Goal: Task Accomplishment & Management: Manage account settings

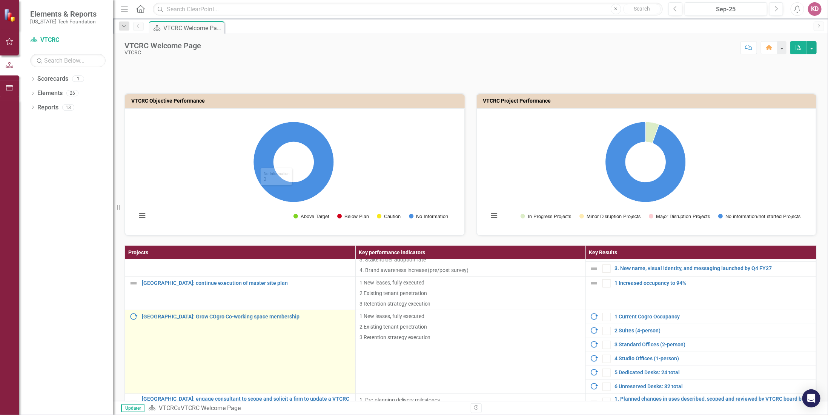
scroll to position [151, 0]
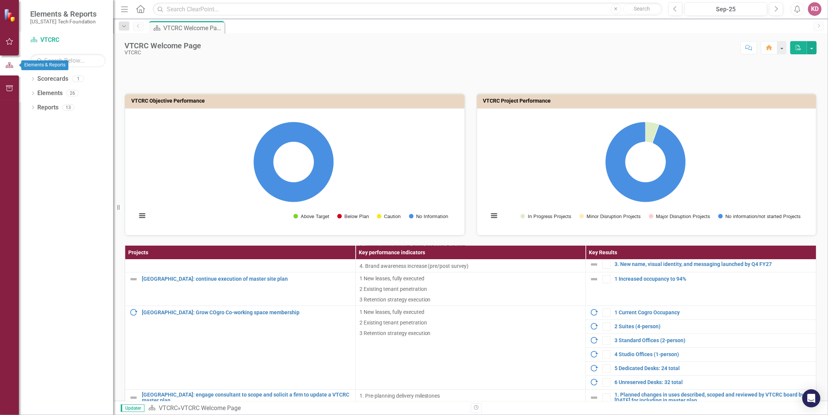
click at [10, 38] on button "button" at bounding box center [9, 42] width 17 height 16
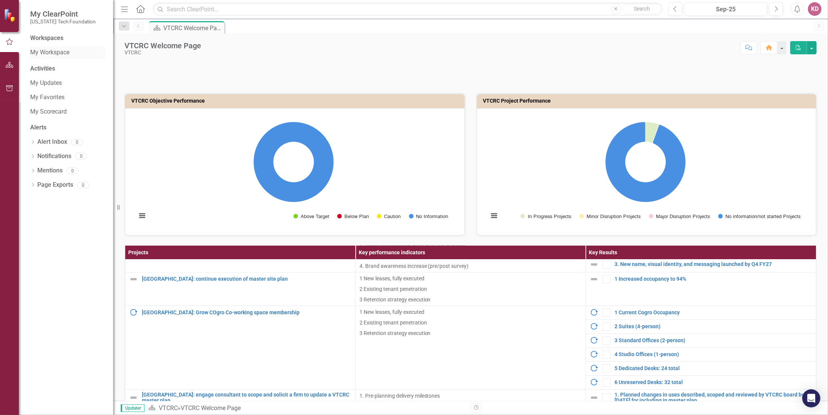
click at [45, 57] on link "My Workspace" at bounding box center [67, 52] width 75 height 9
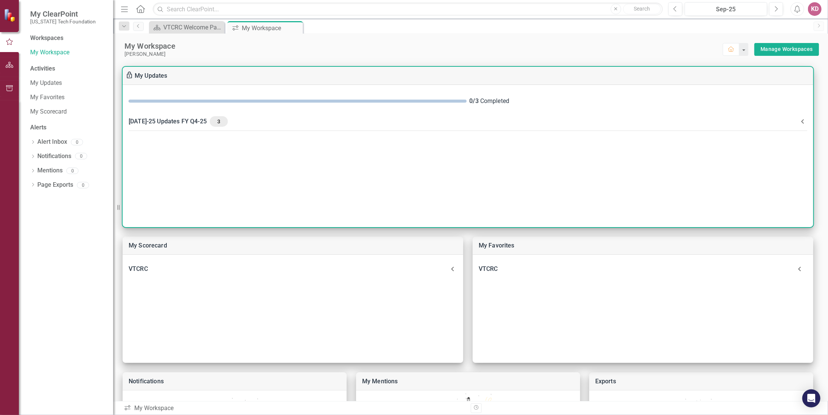
click at [213, 121] on span "3" at bounding box center [219, 121] width 12 height 7
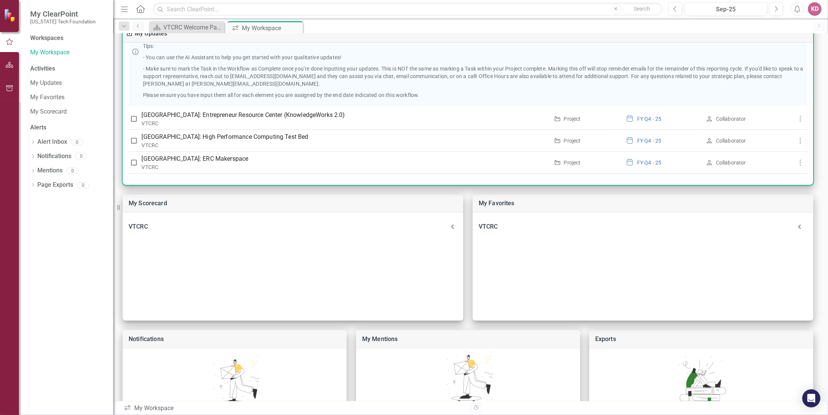
scroll to position [75, 0]
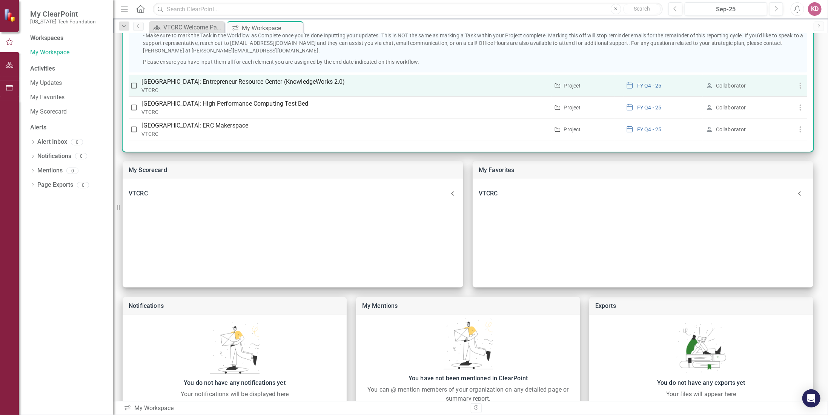
click at [134, 84] on input "checkbox" at bounding box center [134, 86] width 8 height 8
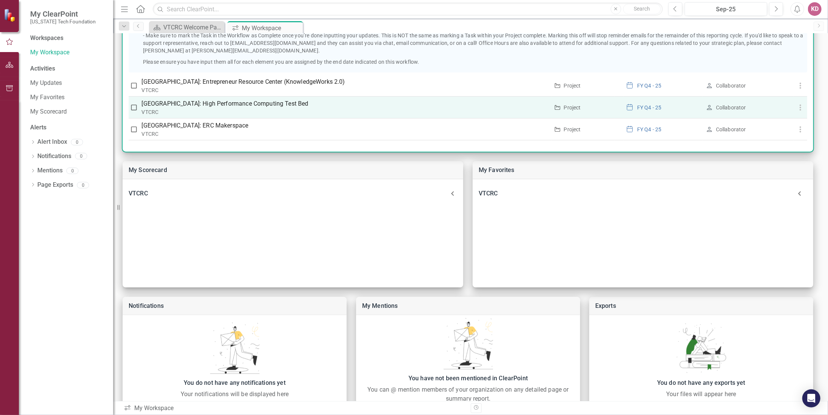
checkbox input "true"
click at [135, 106] on input "checkbox" at bounding box center [134, 108] width 8 height 8
click at [135, 107] on input "checkbox" at bounding box center [134, 108] width 8 height 8
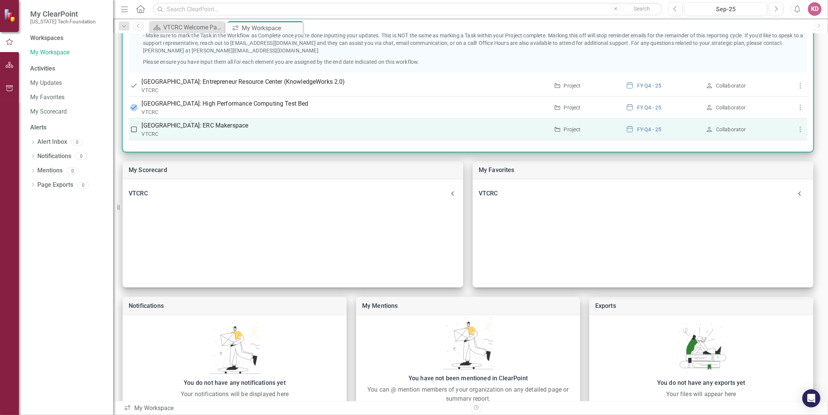
checkbox input "false"
click at [133, 126] on input "checkbox" at bounding box center [134, 130] width 8 height 8
checkbox input "true"
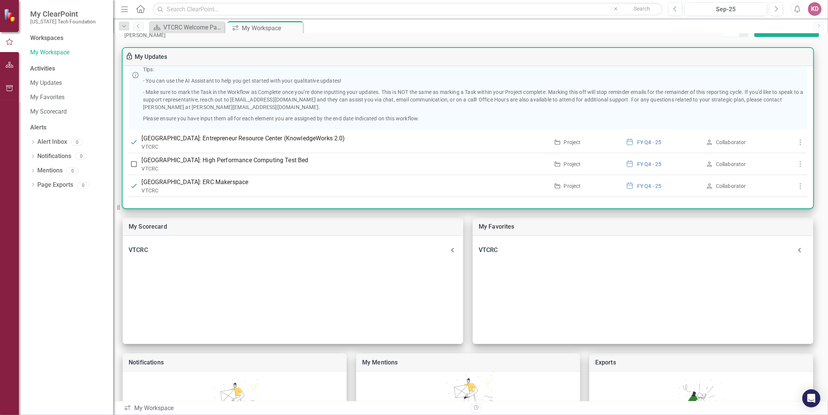
scroll to position [0, 0]
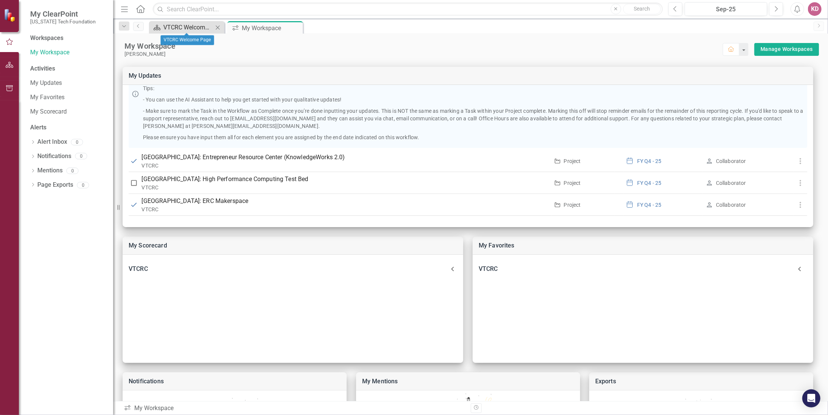
click at [201, 27] on div "VTCRC Welcome Page" at bounding box center [188, 27] width 50 height 9
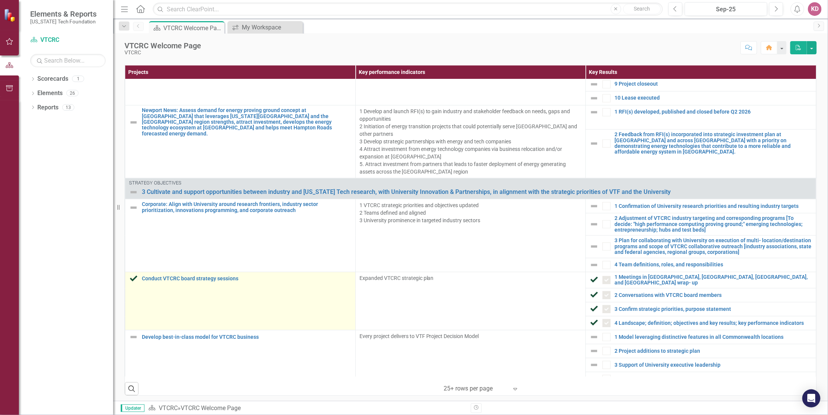
scroll to position [1093, 0]
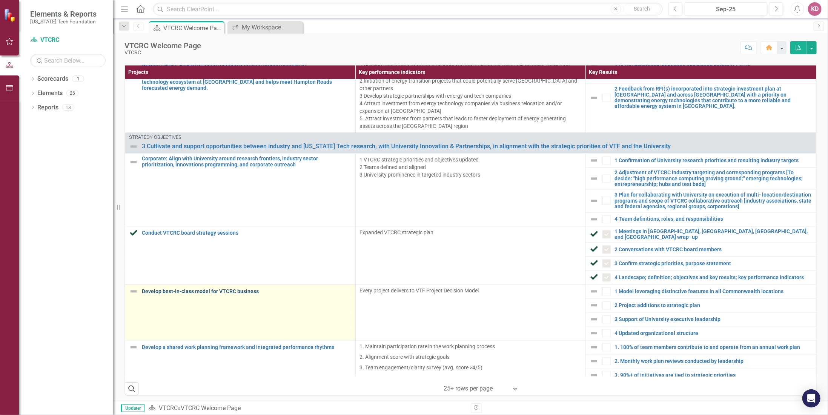
click at [182, 289] on link "Develop best-in-class model for VTCRC business" at bounding box center [247, 292] width 210 height 6
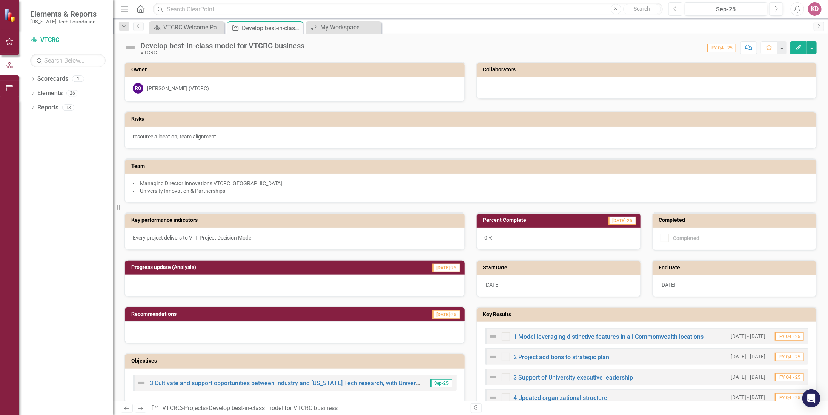
click at [674, 7] on button "Previous" at bounding box center [675, 9] width 14 height 14
click at [675, 8] on icon "Previous" at bounding box center [675, 9] width 4 height 7
